Goal: Find specific page/section: Find specific page/section

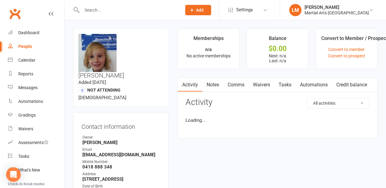
click at [124, 13] on input "text" at bounding box center [128, 10] width 97 height 9
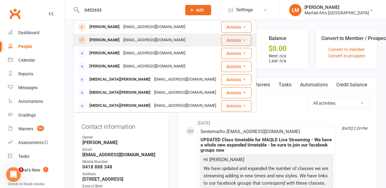
type input "0452633"
click at [126, 42] on div "[EMAIL_ADDRESS][DOMAIN_NAME]" at bounding box center [155, 40] width 66 height 9
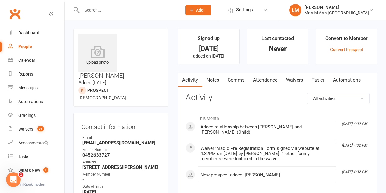
click at [135, 11] on input "text" at bounding box center [128, 10] width 97 height 9
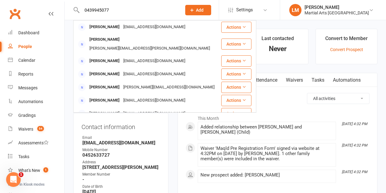
click at [135, 11] on input "0439945077" at bounding box center [128, 10] width 97 height 9
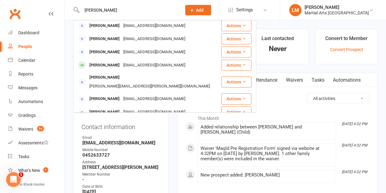
scroll to position [171, 0]
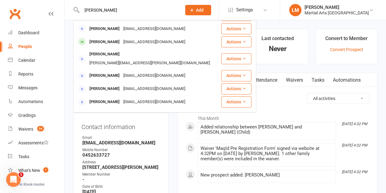
click at [178, 13] on input "[PERSON_NAME]" at bounding box center [128, 10] width 97 height 9
click at [131, 11] on input "[PERSON_NAME]" at bounding box center [128, 10] width 97 height 9
click at [153, 10] on input "[PERSON_NAME]" at bounding box center [128, 10] width 97 height 9
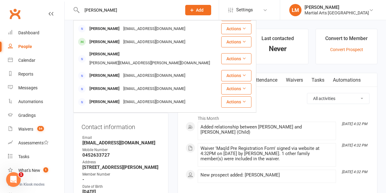
click at [153, 10] on input "[PERSON_NAME]" at bounding box center [128, 10] width 97 height 9
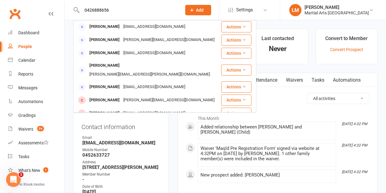
type input "0426888656"
click at [304, 63] on li "Last contacted Never" at bounding box center [278, 46] width 62 height 35
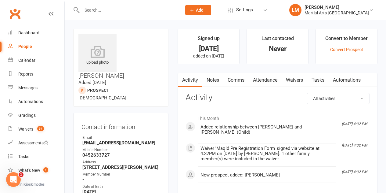
click at [130, 11] on input "text" at bounding box center [128, 10] width 97 height 9
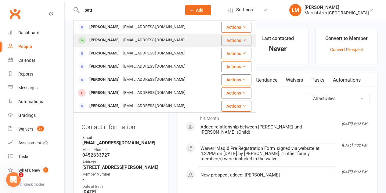
type input "batri"
click at [122, 36] on div "[EMAIL_ADDRESS][DOMAIN_NAME]" at bounding box center [155, 40] width 66 height 9
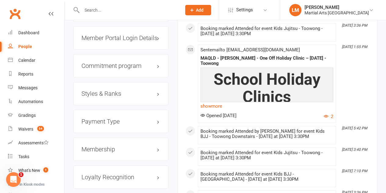
scroll to position [642, 0]
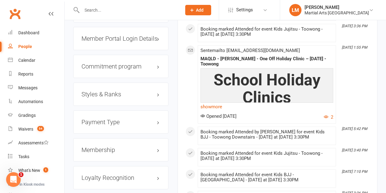
click at [112, 91] on h3 "Styles & Ranks" at bounding box center [121, 94] width 79 height 7
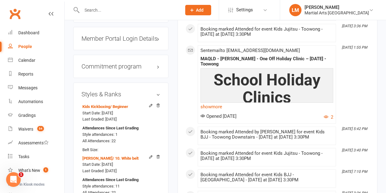
click at [112, 91] on h3 "Styles & Ranks" at bounding box center [121, 94] width 79 height 7
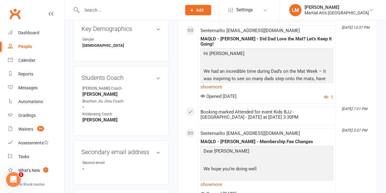
scroll to position [306, 0]
